Goal: Check status: Check status

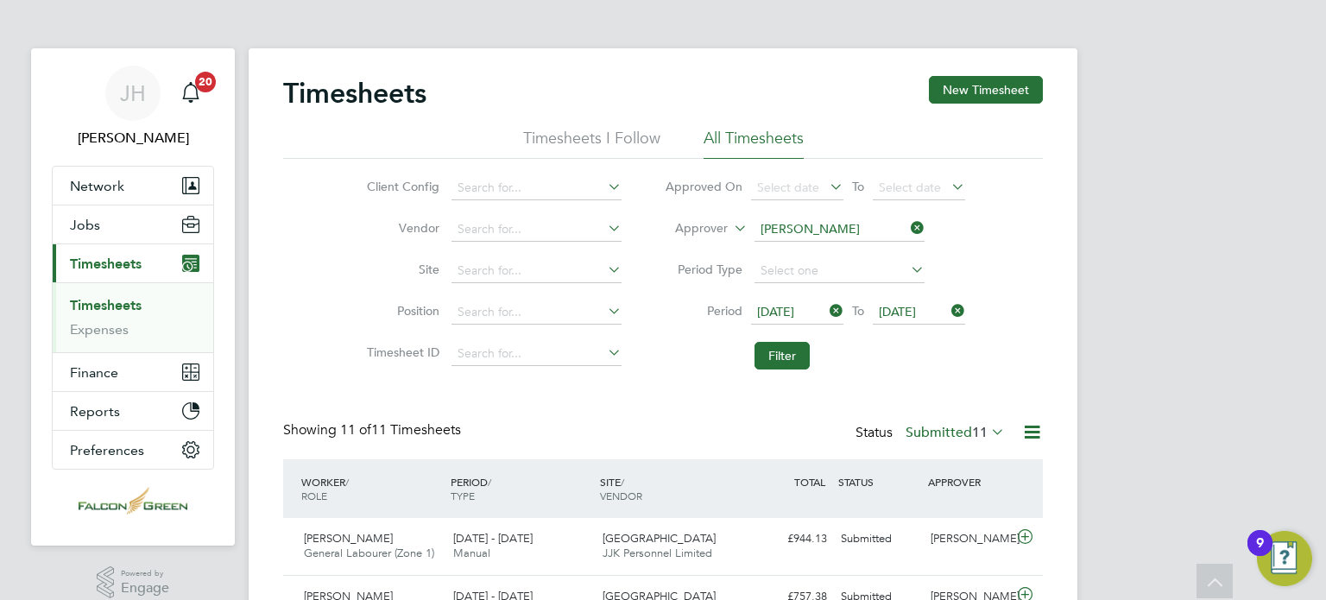
click at [782, 342] on button "Filter" at bounding box center [781, 356] width 55 height 28
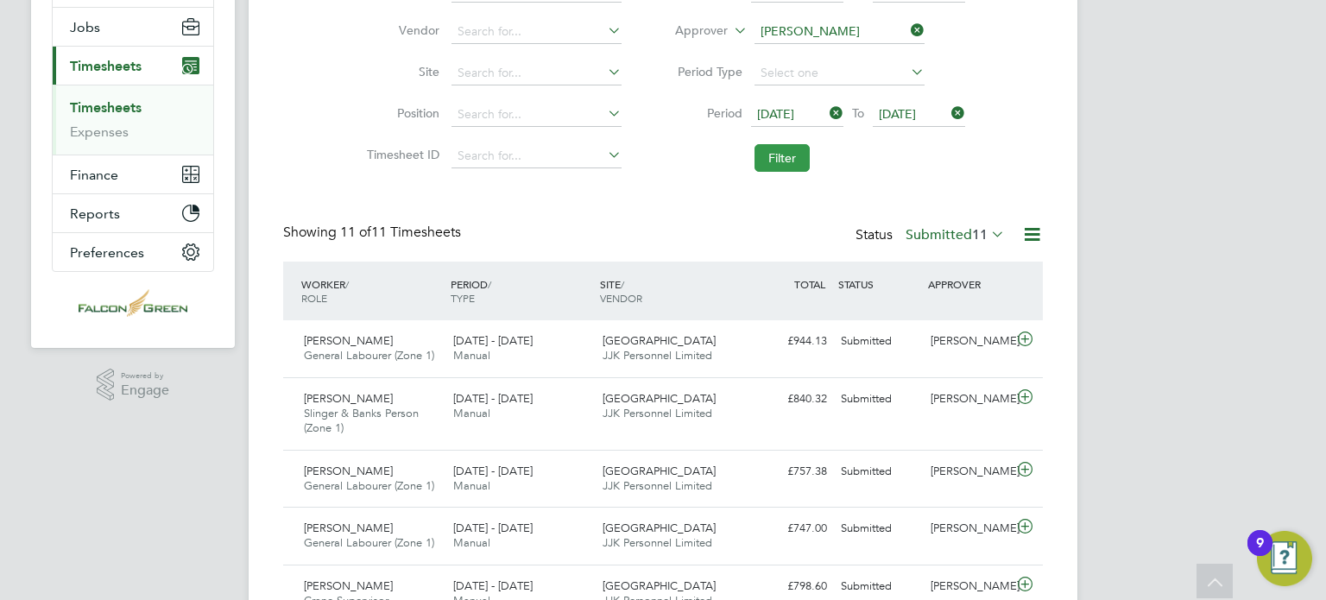
click at [770, 164] on button "Filter" at bounding box center [781, 158] width 55 height 28
click at [1050, 186] on div "Timesheets New Timesheet Timesheets I Follow All Timesheets Client Config Vendo…" at bounding box center [663, 442] width 829 height 1182
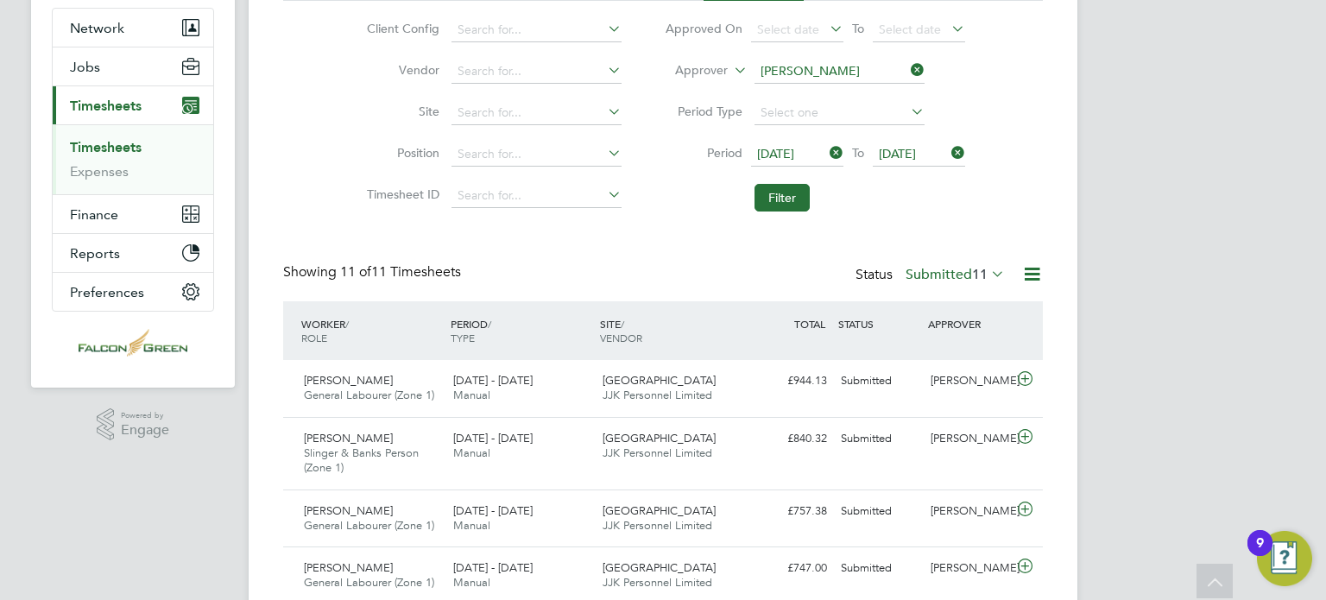
click at [807, 161] on span "[DATE]" at bounding box center [797, 154] width 92 height 23
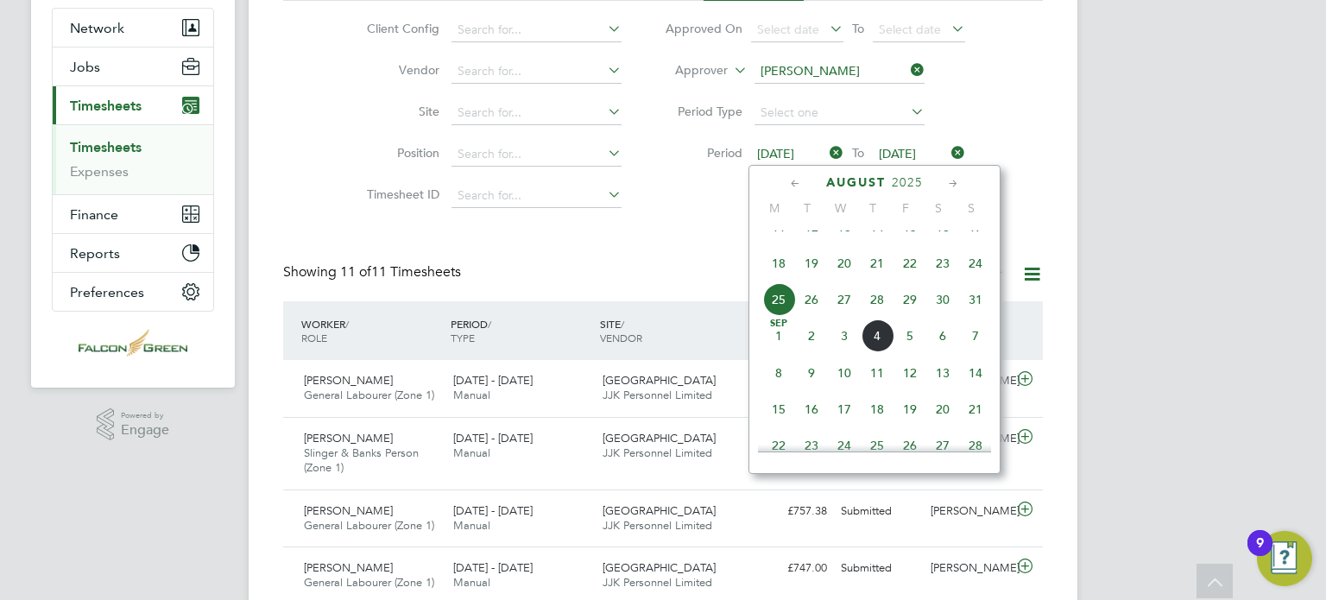
click at [780, 280] on span "18" at bounding box center [778, 263] width 33 height 33
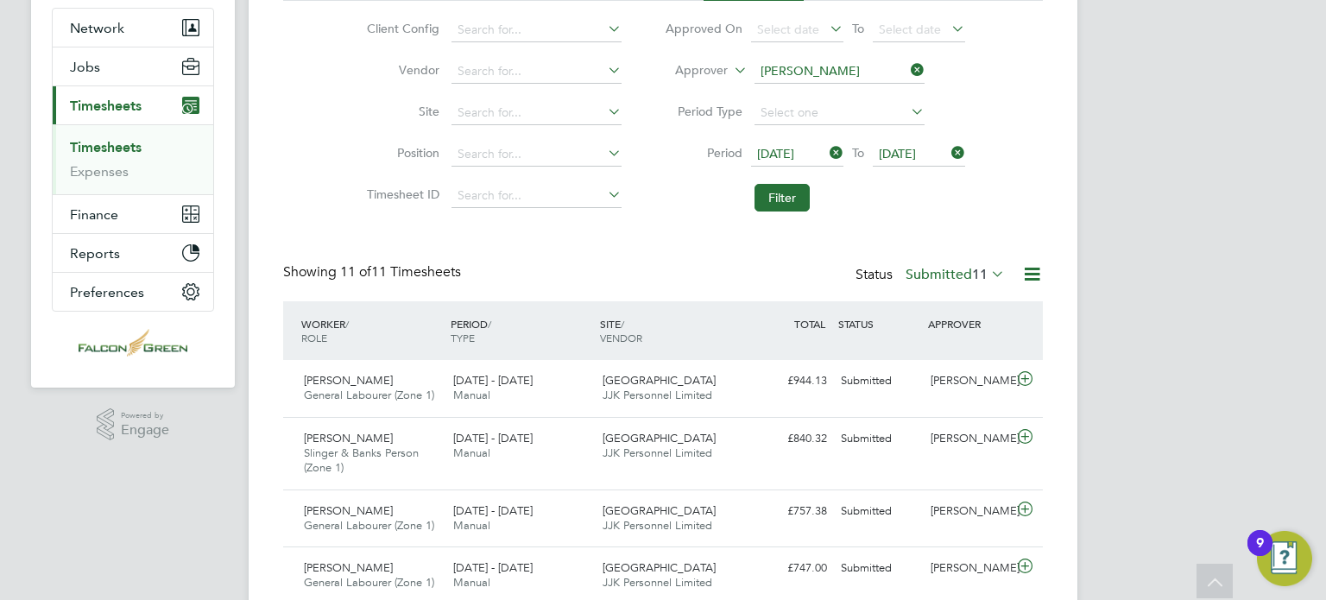
click at [913, 154] on span "[DATE]" at bounding box center [897, 154] width 37 height 16
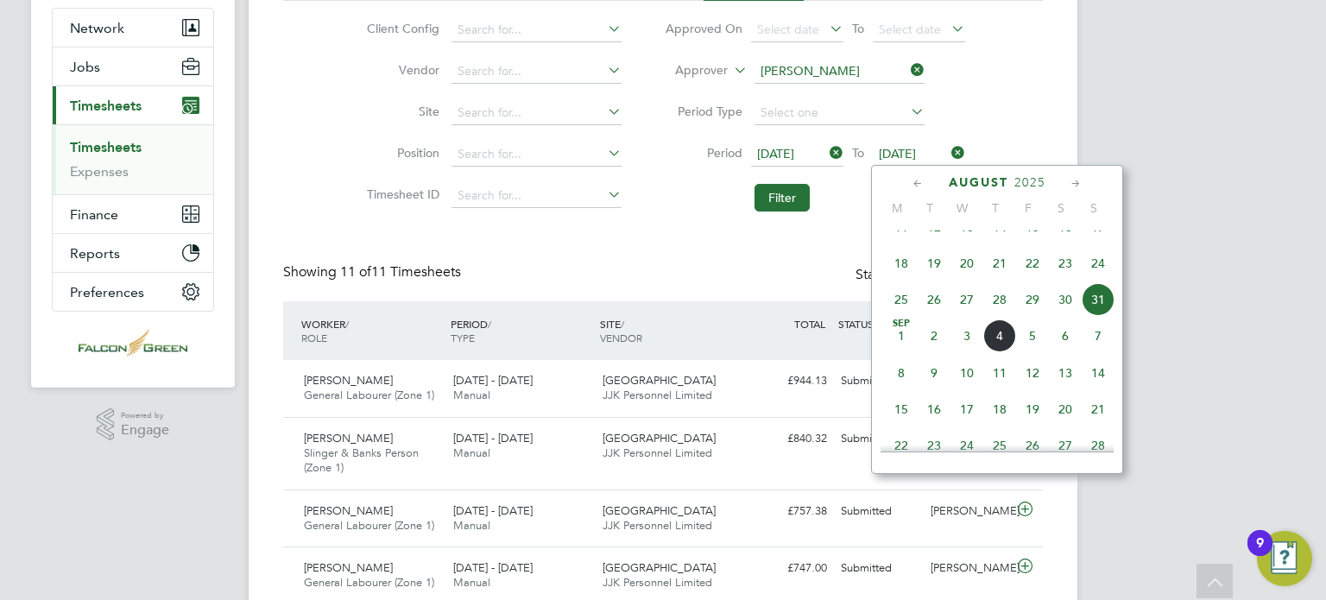
click at [1100, 280] on span "24" at bounding box center [1097, 263] width 33 height 33
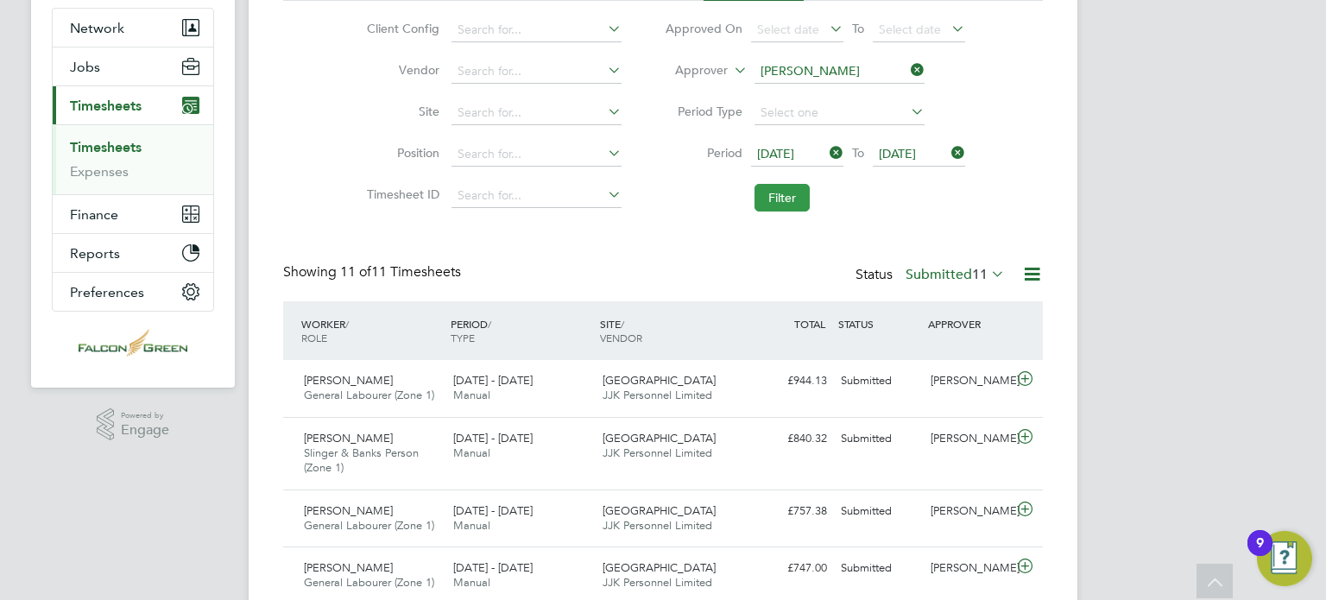
click at [777, 196] on button "Filter" at bounding box center [781, 198] width 55 height 28
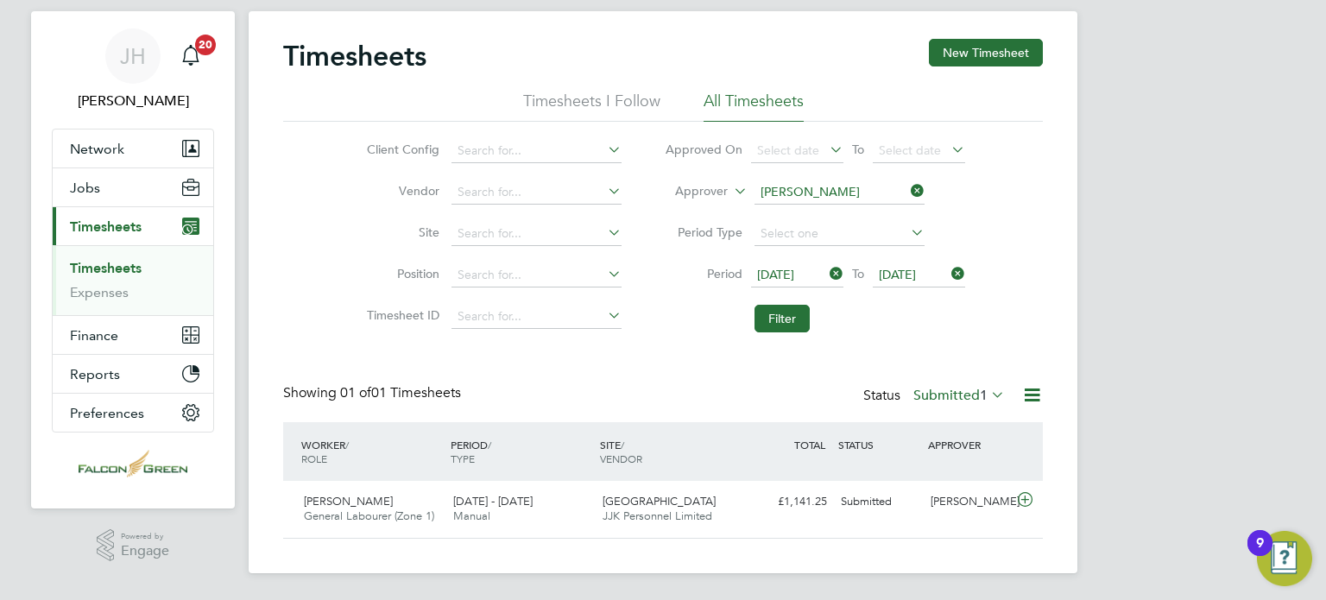
click at [948, 271] on icon at bounding box center [948, 274] width 0 height 24
click at [905, 281] on span "Select date" at bounding box center [910, 275] width 62 height 16
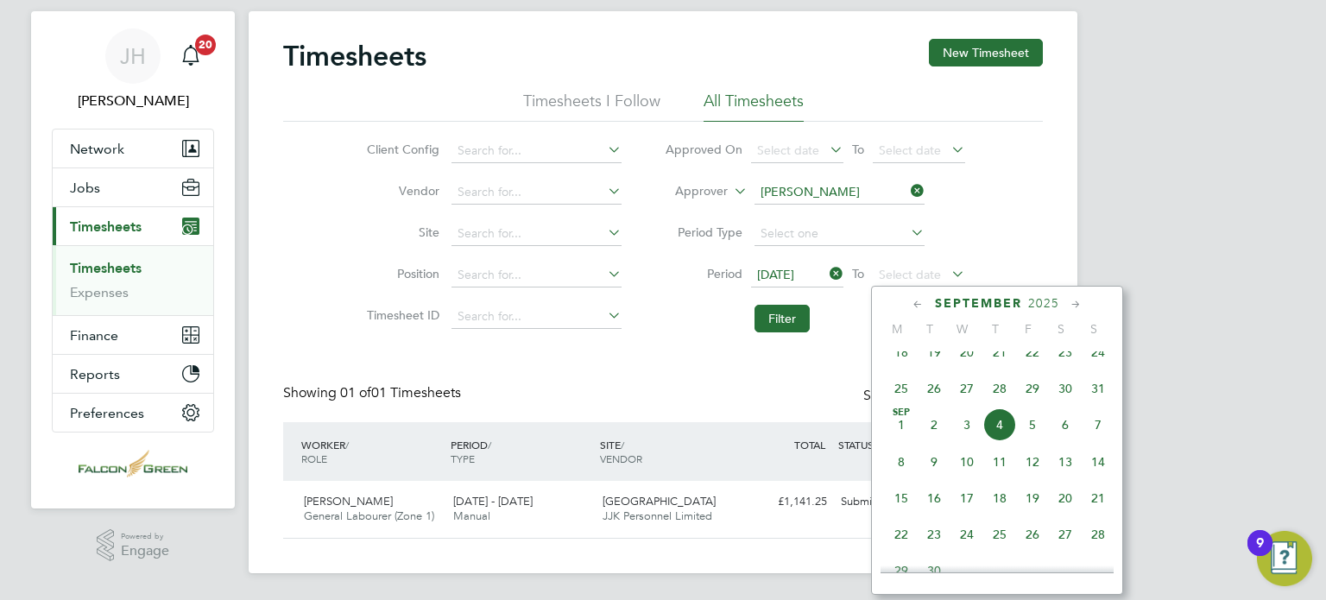
click at [1096, 402] on span "31" at bounding box center [1097, 388] width 33 height 33
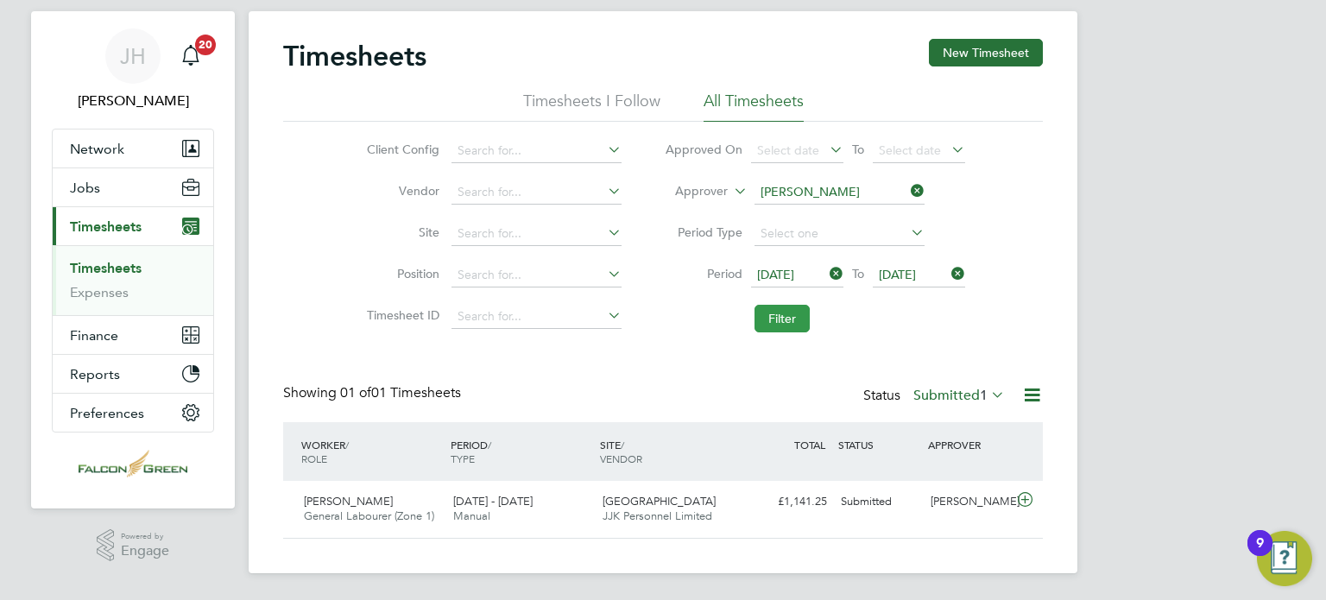
click at [779, 309] on button "Filter" at bounding box center [781, 319] width 55 height 28
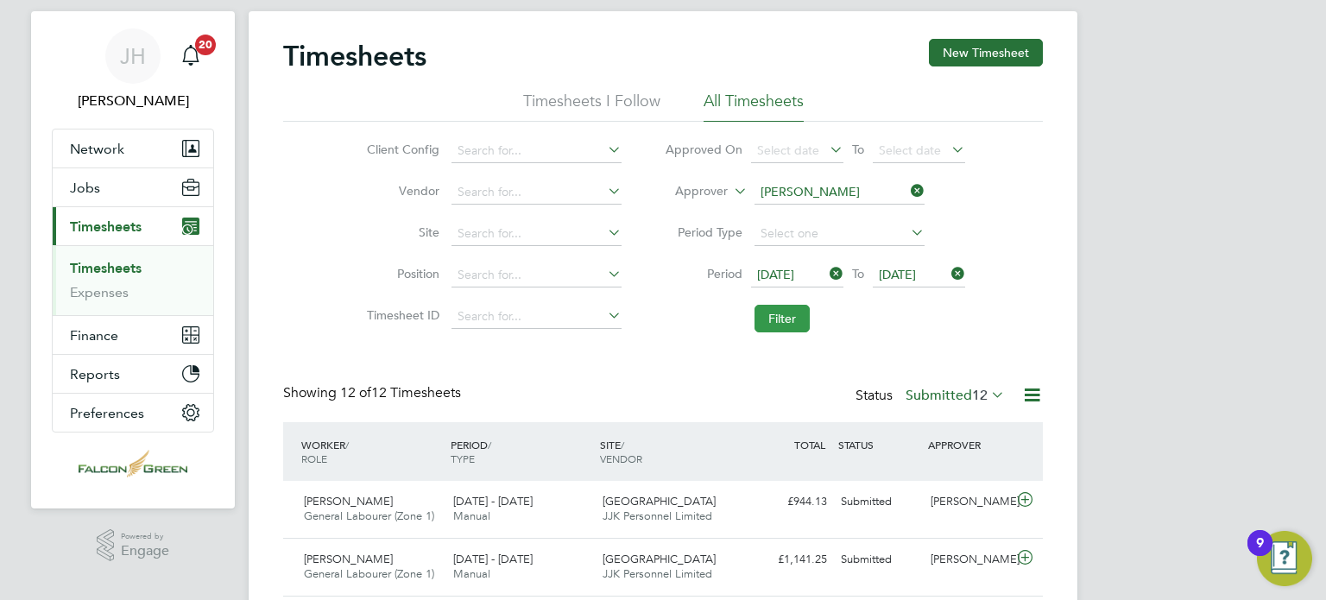
click at [766, 331] on button "Filter" at bounding box center [781, 319] width 55 height 28
click at [977, 339] on li "Filter" at bounding box center [815, 318] width 344 height 45
click at [784, 314] on button "Filter" at bounding box center [781, 319] width 55 height 28
